Goal: Obtain resource: Obtain resource

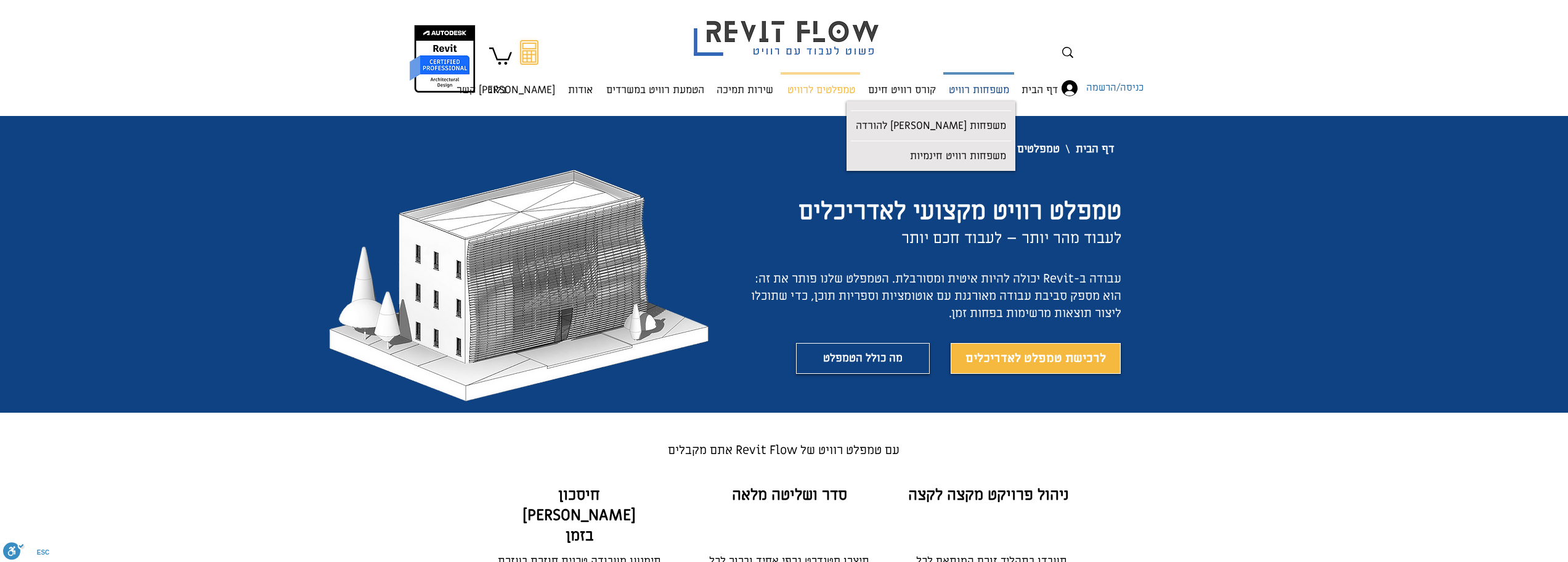
click at [982, 97] on p "משפחות רוויט" at bounding box center [979, 91] width 71 height 33
click at [974, 151] on p "משפחות רוויט חינמיות" at bounding box center [958, 157] width 106 height 28
click at [963, 162] on p "משפחות רוויט חינמיות" at bounding box center [958, 157] width 106 height 28
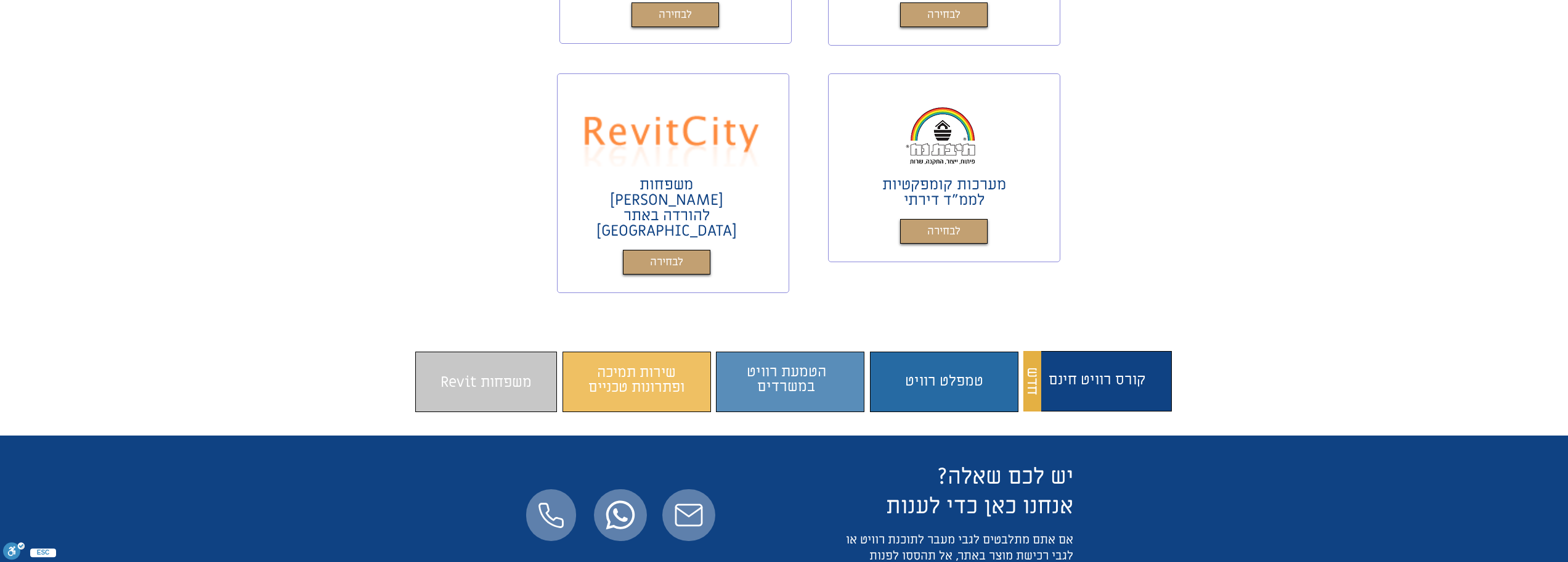
scroll to position [555, 0]
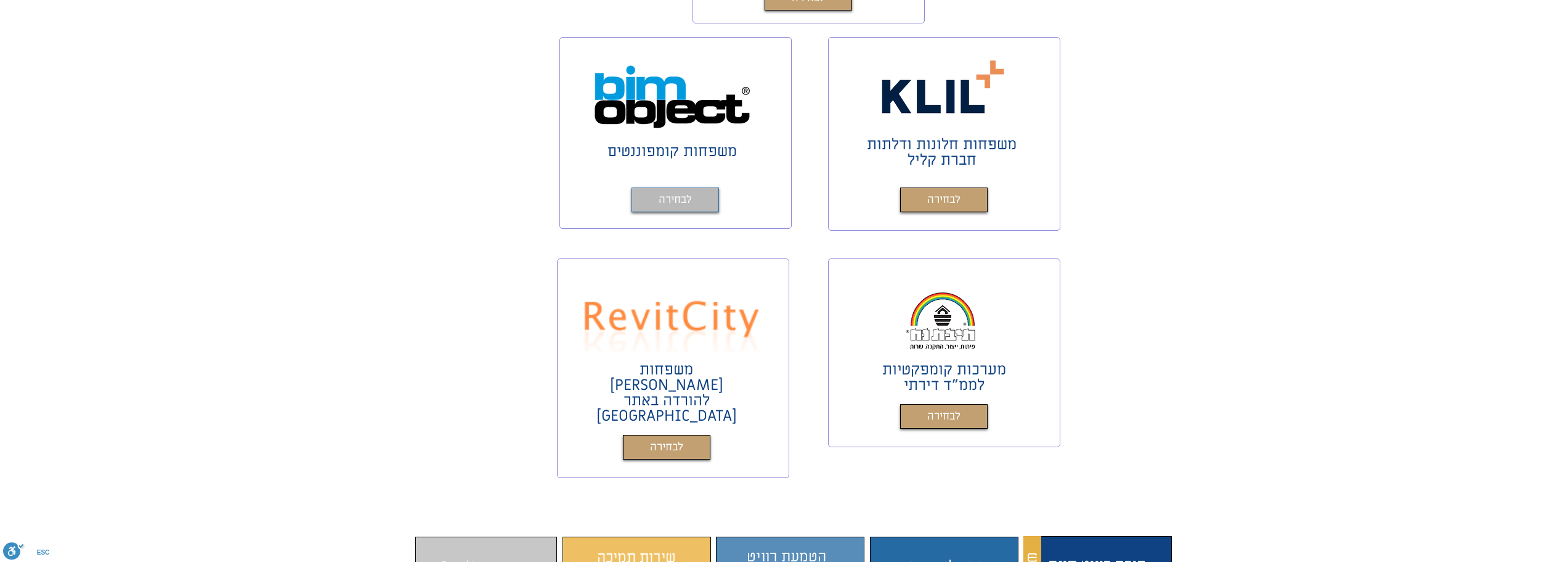
click at [659, 195] on span "לבחירה" at bounding box center [675, 200] width 33 height 18
